Goal: Transaction & Acquisition: Download file/media

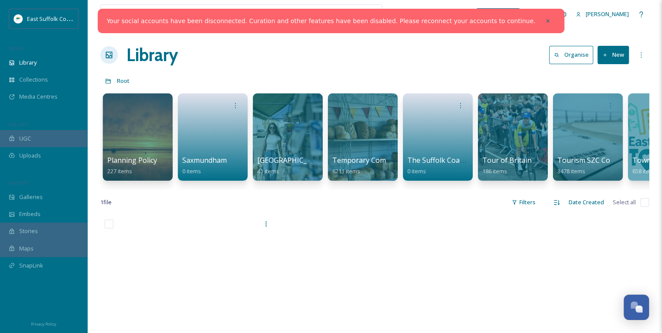
scroll to position [0, 1289]
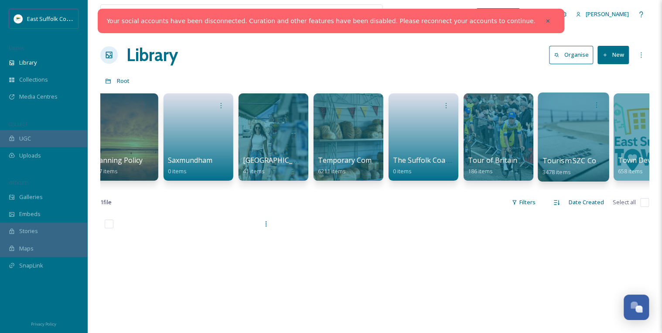
click at [576, 130] on div at bounding box center [573, 136] width 71 height 89
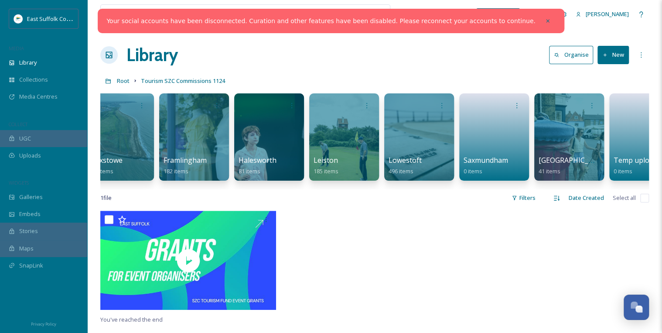
scroll to position [0, 794]
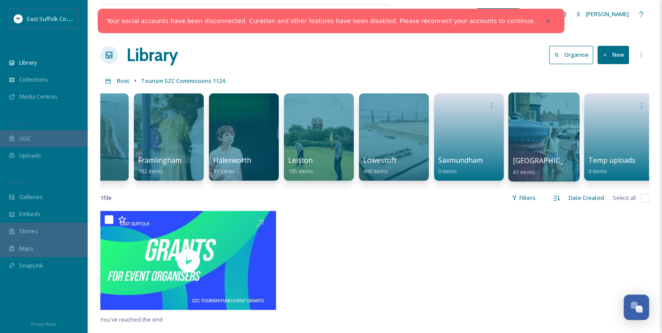
click at [544, 140] on div at bounding box center [543, 136] width 71 height 89
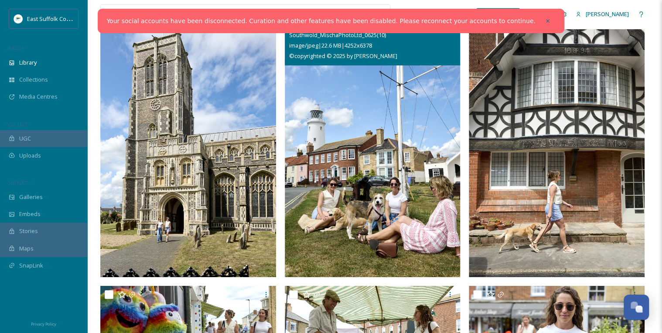
scroll to position [1414, 0]
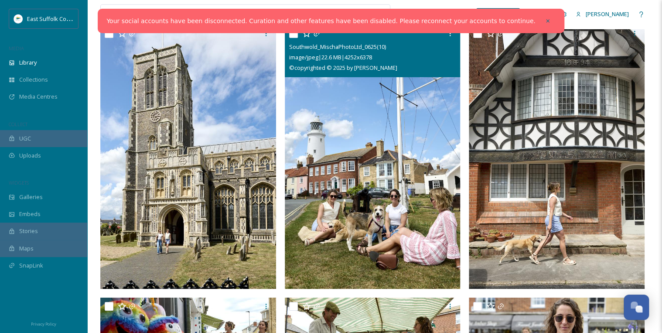
click at [364, 162] on img at bounding box center [373, 157] width 176 height 264
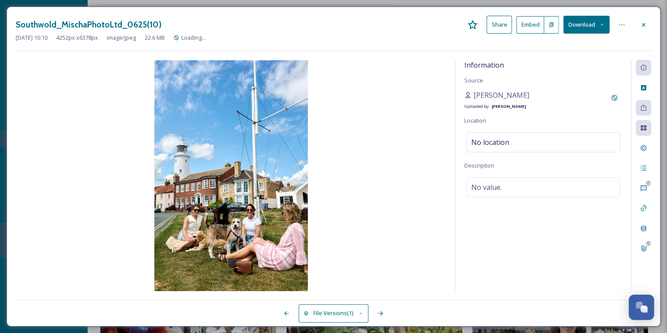
click at [579, 27] on button "Download" at bounding box center [586, 25] width 46 height 18
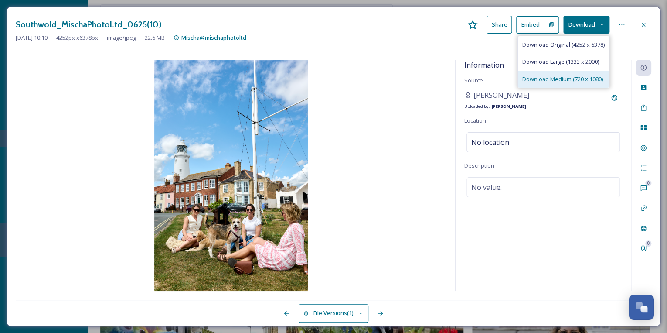
click at [556, 78] on span "Download Medium (720 x 1080)" at bounding box center [562, 79] width 81 height 8
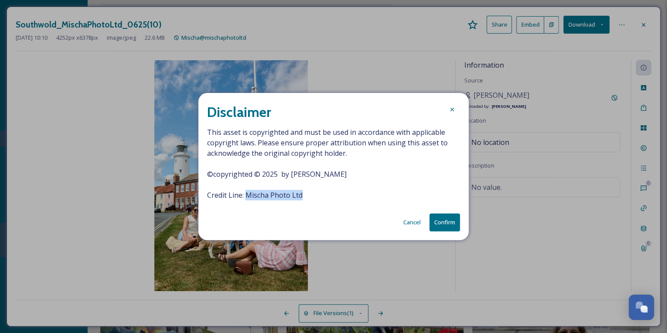
drag, startPoint x: 301, startPoint y: 193, endPoint x: 247, endPoint y: 194, distance: 54.5
click at [247, 194] on span "This asset is copyrighted and must be used in accordance with applicable copyri…" at bounding box center [333, 163] width 253 height 73
copy span "Mischa Photo Ltd"
click at [444, 220] on button "Confirm" at bounding box center [444, 222] width 31 height 18
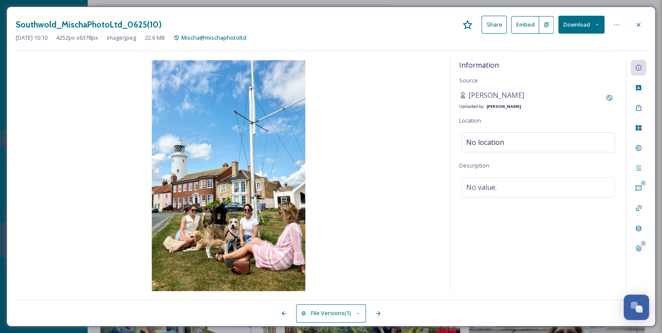
click at [345, 25] on div "Southwold_MischaPhotoLtd_0625(10) Share Embed Download" at bounding box center [331, 25] width 630 height 18
click at [638, 21] on icon at bounding box center [638, 24] width 7 height 7
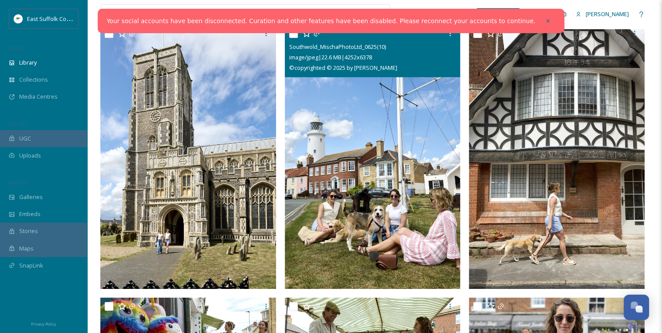
scroll to position [1403, 0]
